Goal: Task Accomplishment & Management: Manage account settings

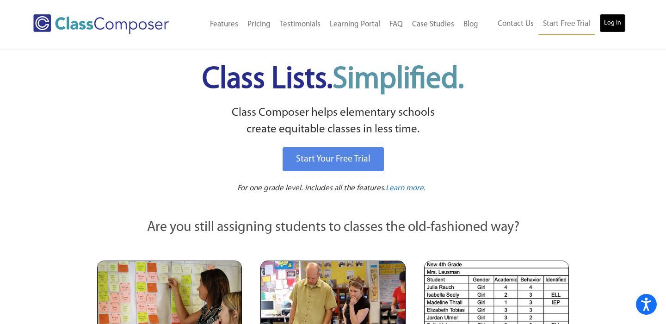
click at [609, 27] on link "Log In" at bounding box center [613, 23] width 26 height 19
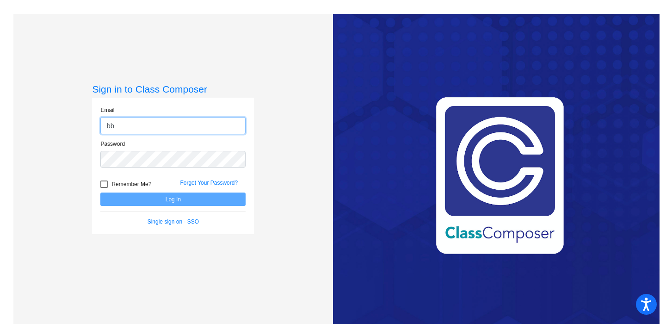
type input "[EMAIL_ADDRESS][DOMAIN_NAME]"
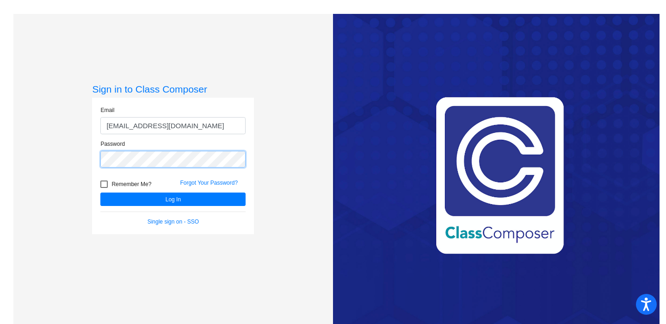
click at [100, 192] on button "Log In" at bounding box center [172, 198] width 145 height 13
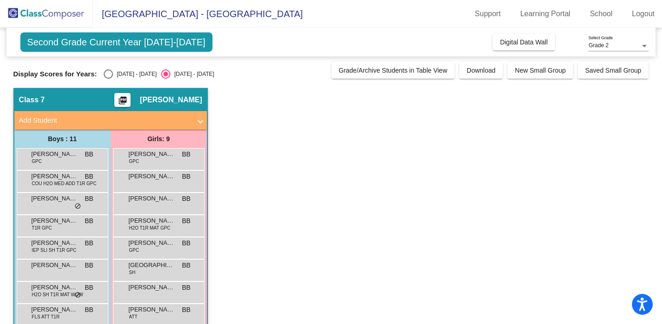
click at [111, 72] on div "Select an option" at bounding box center [108, 73] width 9 height 9
click at [108, 79] on input "[DATE] - [DATE]" at bounding box center [108, 79] width 0 height 0
radio input "true"
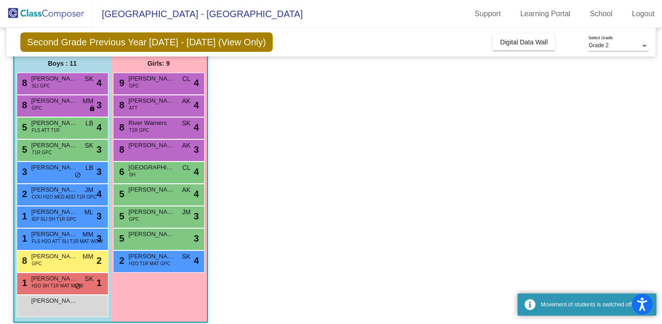
scroll to position [83, 0]
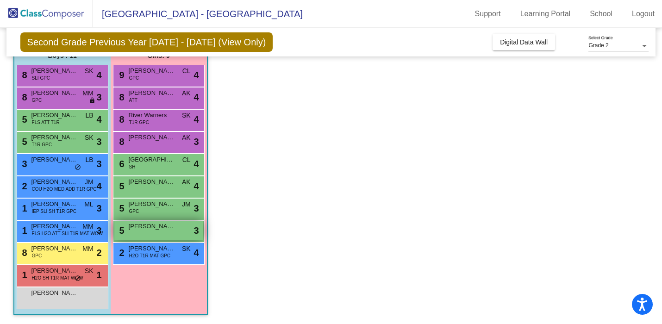
click at [151, 235] on div "5 [PERSON_NAME] lock do_not_disturb_alt 3" at bounding box center [158, 230] width 88 height 19
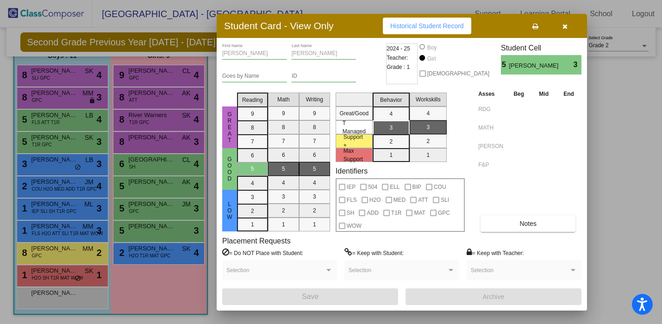
click at [565, 32] on button "button" at bounding box center [565, 26] width 30 height 17
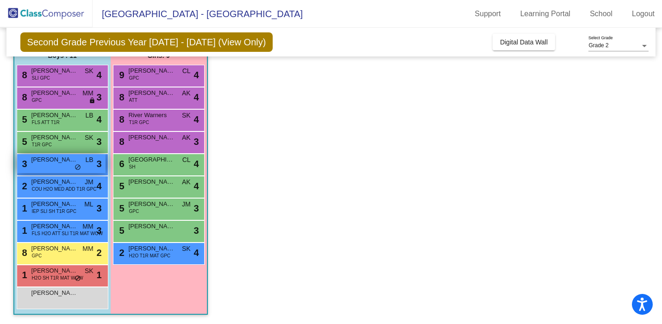
click at [97, 171] on div "3 [PERSON_NAME] LB lock do_not_disturb_alt 3" at bounding box center [61, 163] width 88 height 19
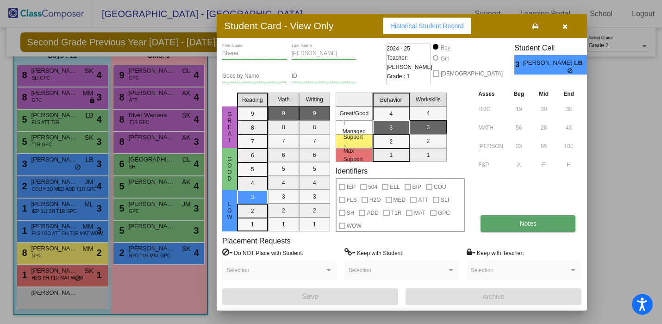
click at [520, 225] on span "Notes" at bounding box center [527, 223] width 17 height 7
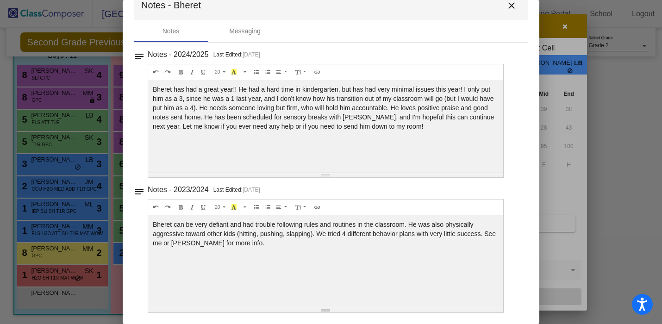
scroll to position [0, 0]
click at [509, 8] on mat-icon "close" at bounding box center [511, 5] width 11 height 11
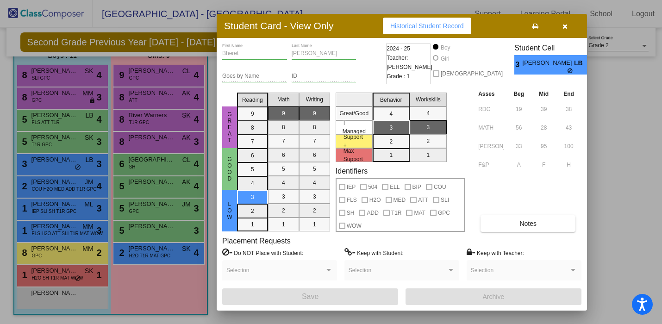
click at [568, 29] on button "button" at bounding box center [565, 26] width 30 height 17
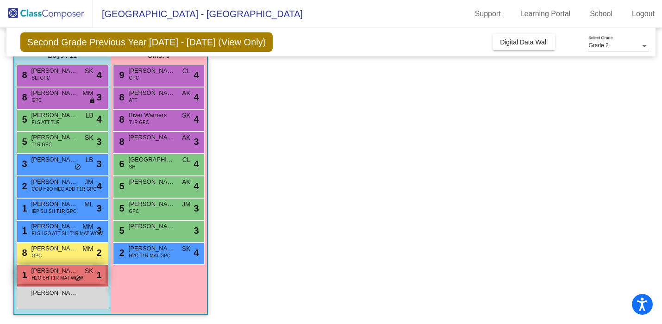
click at [57, 272] on span "[PERSON_NAME]" at bounding box center [54, 270] width 46 height 9
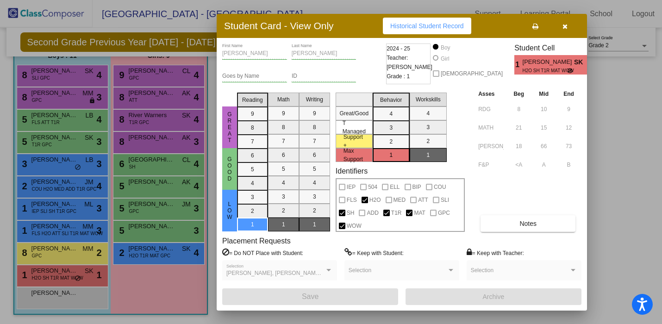
click at [570, 29] on button "button" at bounding box center [565, 26] width 30 height 17
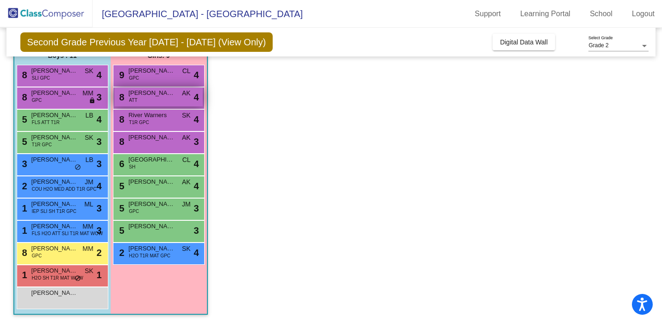
click at [174, 95] on span "[PERSON_NAME]" at bounding box center [152, 92] width 46 height 9
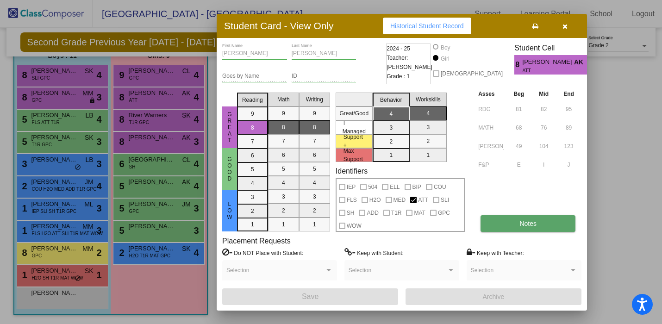
click at [540, 220] on button "Notes" at bounding box center [527, 223] width 95 height 17
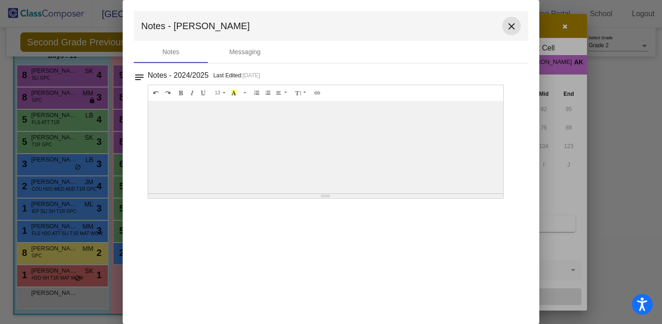
click at [515, 29] on mat-icon "close" at bounding box center [511, 26] width 11 height 11
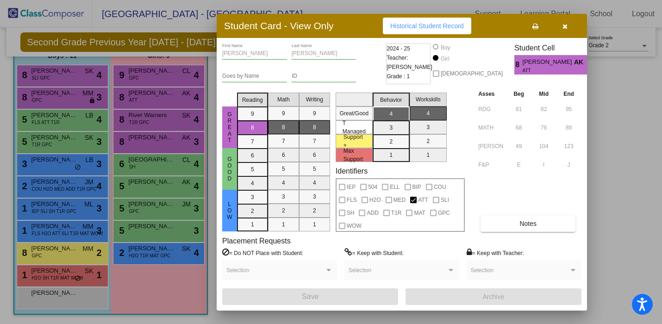
click at [563, 22] on span "button" at bounding box center [564, 25] width 5 height 7
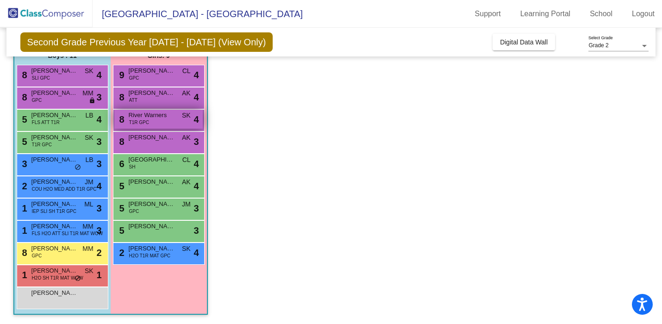
click at [186, 117] on span "SK" at bounding box center [186, 116] width 9 height 10
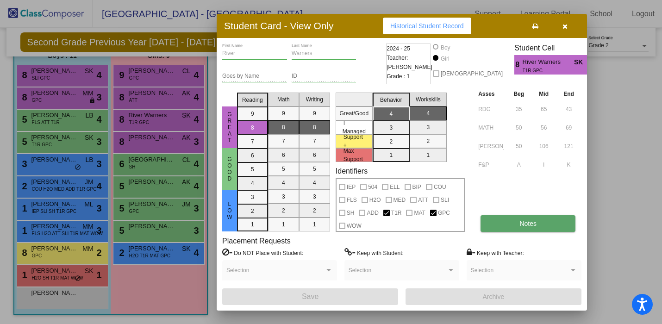
click at [532, 230] on button "Notes" at bounding box center [527, 223] width 95 height 17
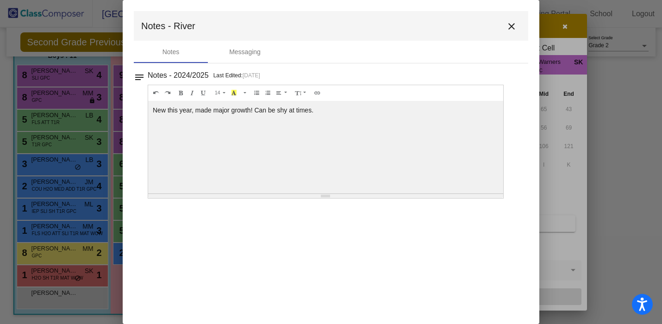
click at [514, 22] on mat-icon "close" at bounding box center [511, 26] width 11 height 11
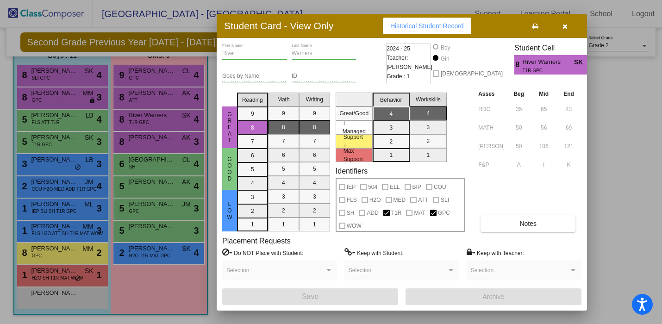
click at [566, 27] on icon "button" at bounding box center [564, 26] width 5 height 6
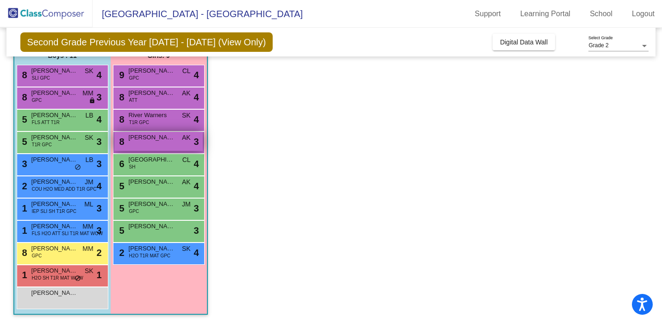
click at [162, 141] on span "[PERSON_NAME]" at bounding box center [152, 137] width 46 height 9
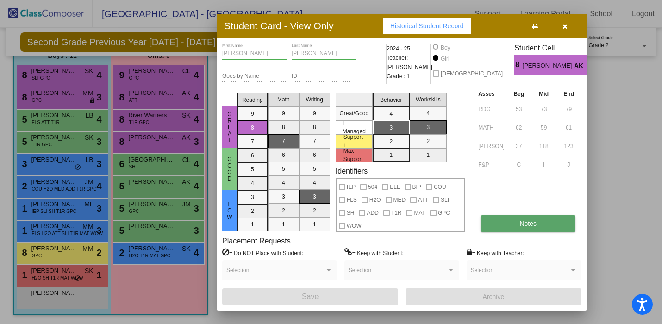
click at [523, 215] on button "Notes" at bounding box center [527, 223] width 95 height 17
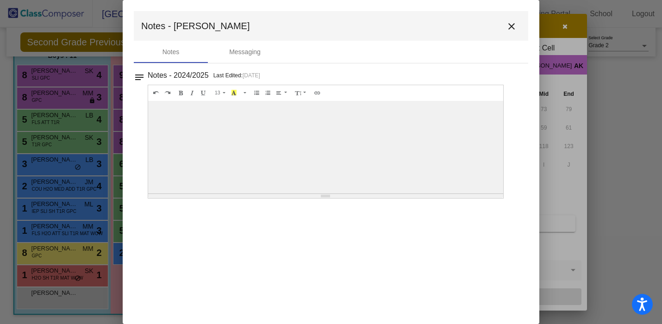
click at [515, 20] on button "close" at bounding box center [511, 26] width 19 height 19
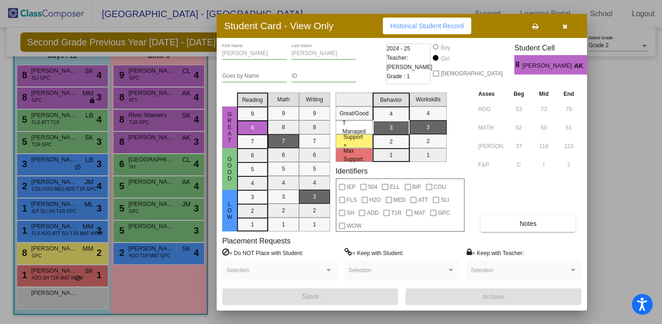
click at [568, 25] on button "button" at bounding box center [565, 26] width 30 height 17
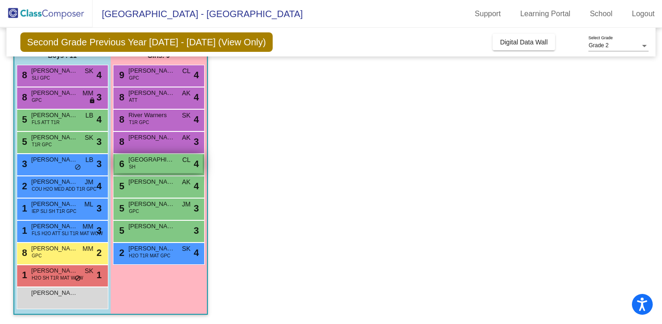
click at [144, 159] on span "[GEOGRAPHIC_DATA]" at bounding box center [152, 159] width 46 height 9
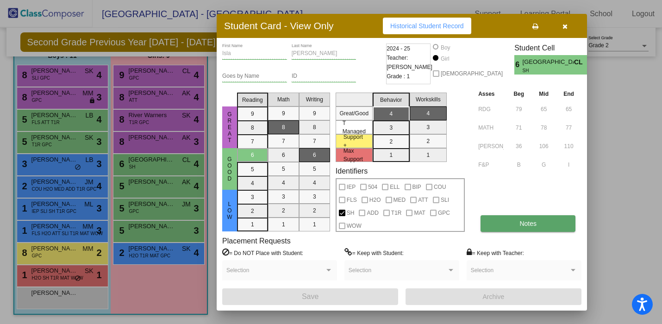
click at [545, 217] on button "Notes" at bounding box center [527, 223] width 95 height 17
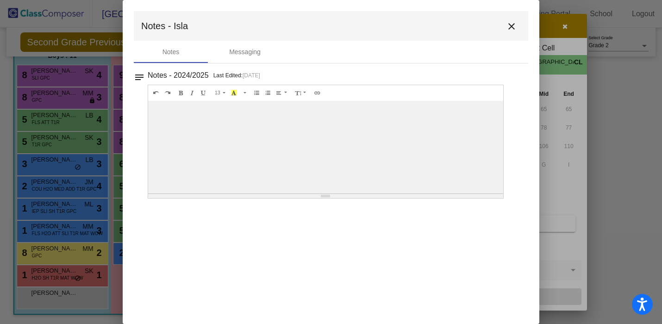
click at [509, 27] on mat-icon "close" at bounding box center [511, 26] width 11 height 11
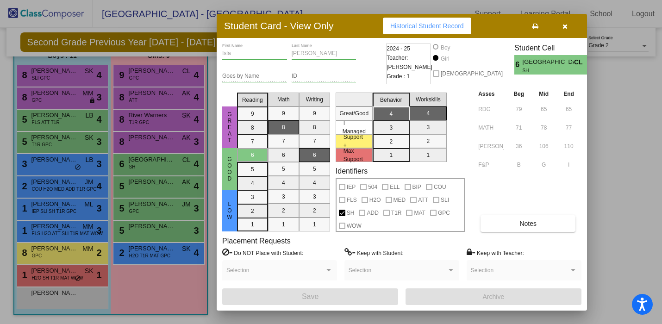
click at [559, 27] on button "button" at bounding box center [565, 26] width 30 height 17
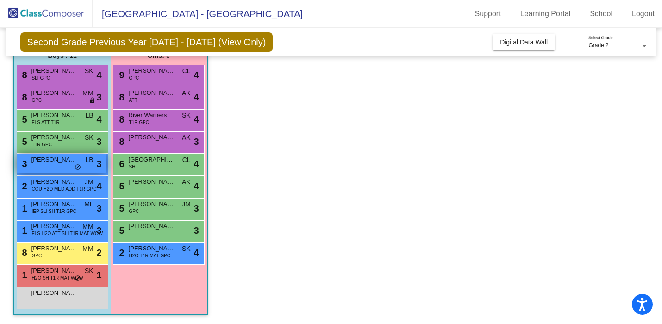
click at [68, 154] on div "3 [PERSON_NAME] LB lock do_not_disturb_alt 3" at bounding box center [61, 163] width 88 height 19
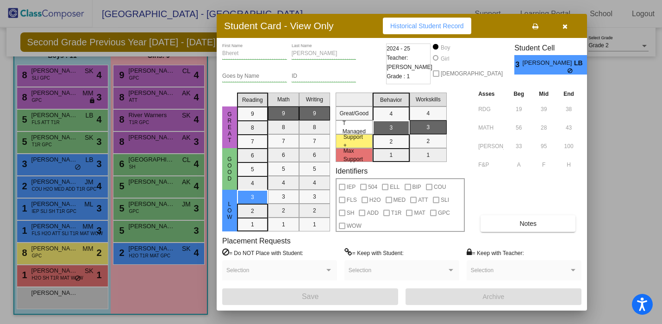
click at [567, 72] on icon at bounding box center [570, 71] width 6 height 6
click at [369, 267] on div "Selection" at bounding box center [401, 272] width 106 height 17
click at [567, 28] on button "button" at bounding box center [565, 26] width 30 height 17
